Goal: Transaction & Acquisition: Purchase product/service

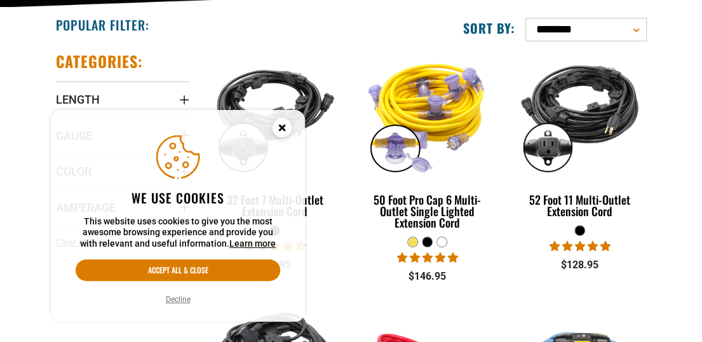
scroll to position [267, 0]
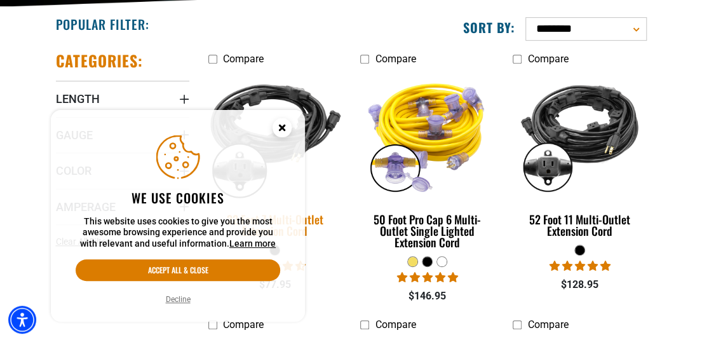
click at [306, 121] on img at bounding box center [275, 134] width 152 height 137
